Goal: Information Seeking & Learning: Learn about a topic

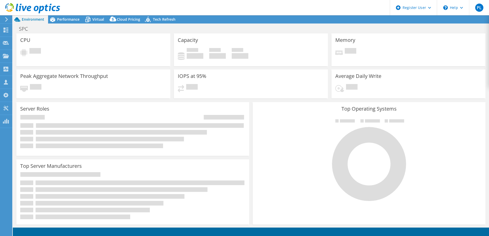
select select "Australia"
select select "AUD"
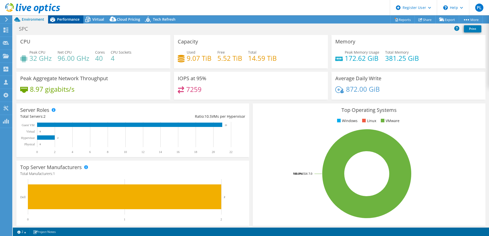
click at [71, 17] on span "Performance" at bounding box center [68, 19] width 23 height 5
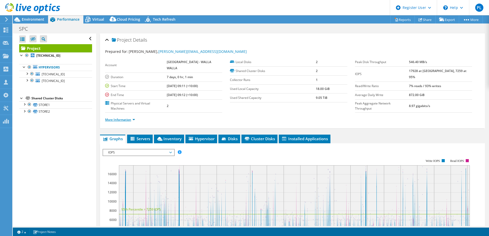
click at [129, 118] on link "More Information" at bounding box center [120, 120] width 30 height 4
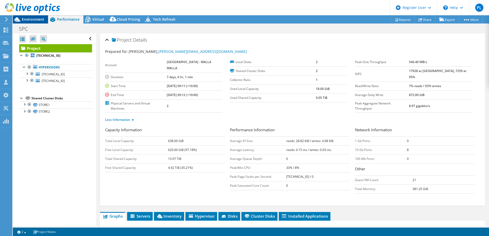
click at [30, 21] on span "Environment" at bounding box center [33, 19] width 23 height 5
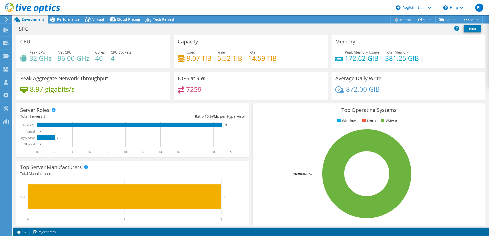
drag, startPoint x: 64, startPoint y: 20, endPoint x: 79, endPoint y: 35, distance: 21.5
click at [64, 20] on span "Performance" at bounding box center [68, 19] width 23 height 5
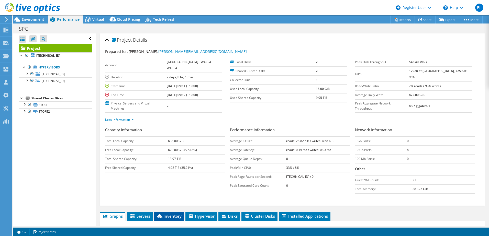
click at [173, 214] on span "Inventory" at bounding box center [168, 216] width 25 height 5
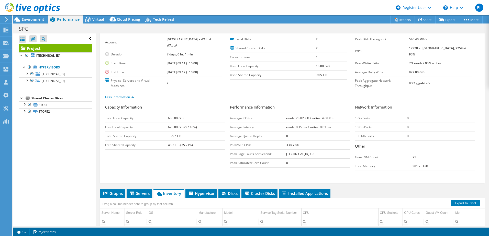
scroll to position [77, 0]
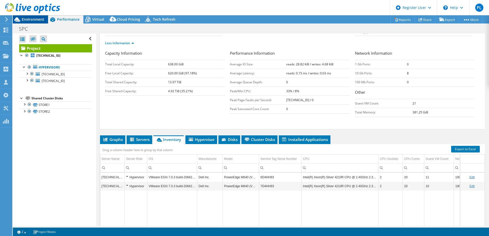
click at [24, 19] on span "Environment" at bounding box center [33, 19] width 23 height 5
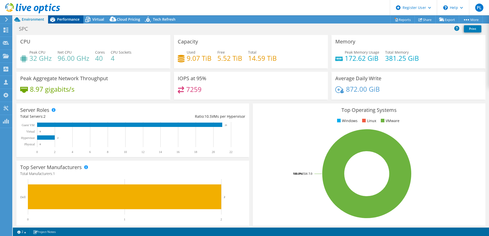
click at [66, 18] on span "Performance" at bounding box center [68, 19] width 23 height 5
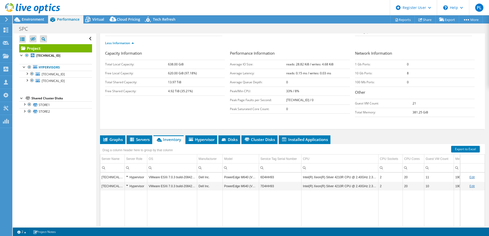
drag, startPoint x: 32, startPoint y: 20, endPoint x: 52, endPoint y: 19, distance: 20.2
click at [32, 20] on span "Environment" at bounding box center [33, 19] width 23 height 5
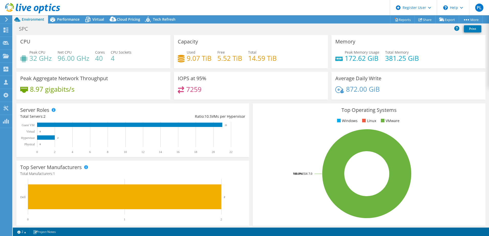
drag, startPoint x: 70, startPoint y: 19, endPoint x: 97, endPoint y: 34, distance: 30.8
click at [70, 19] on span "Performance" at bounding box center [68, 19] width 23 height 5
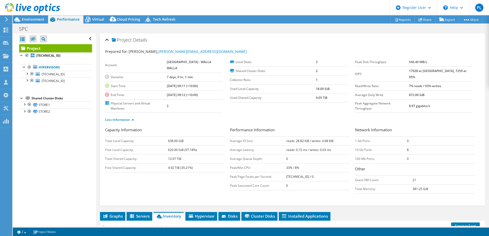
scroll to position [26, 0]
